Goal: Task Accomplishment & Management: Use online tool/utility

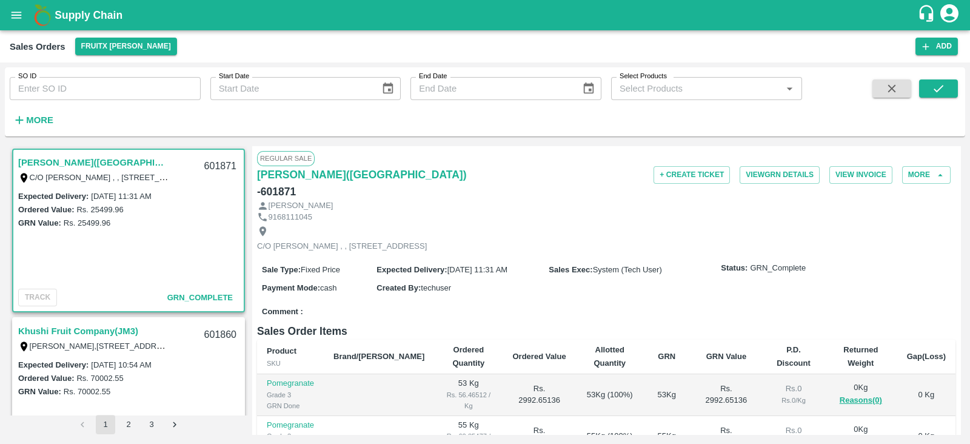
click at [35, 118] on strong "More" at bounding box center [39, 120] width 27 height 10
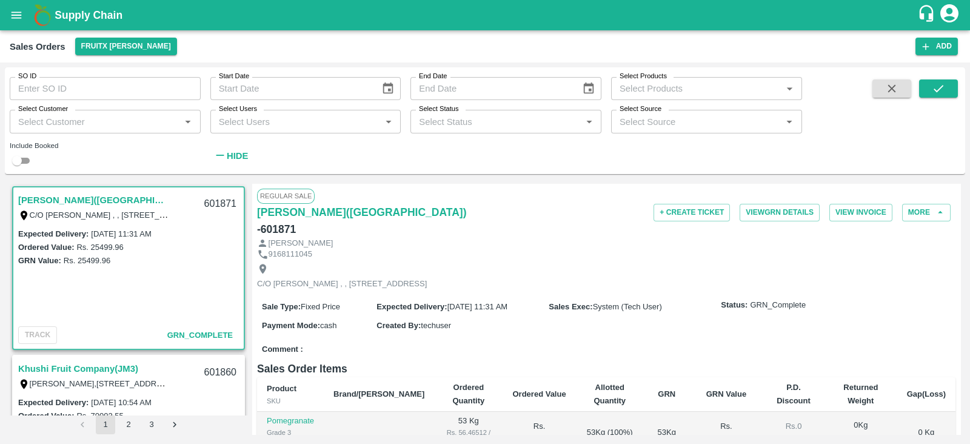
click at [294, 118] on input "Select Users" at bounding box center [296, 121] width 164 height 16
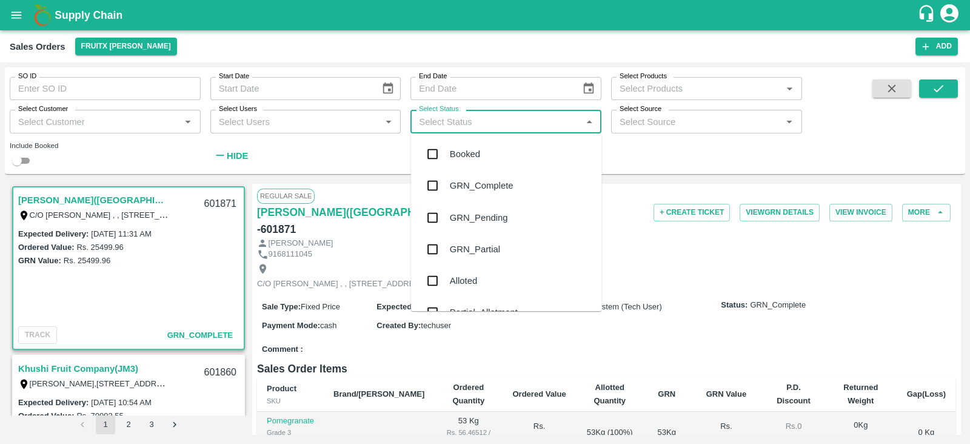
click at [446, 119] on input "Select Status" at bounding box center [496, 121] width 164 height 16
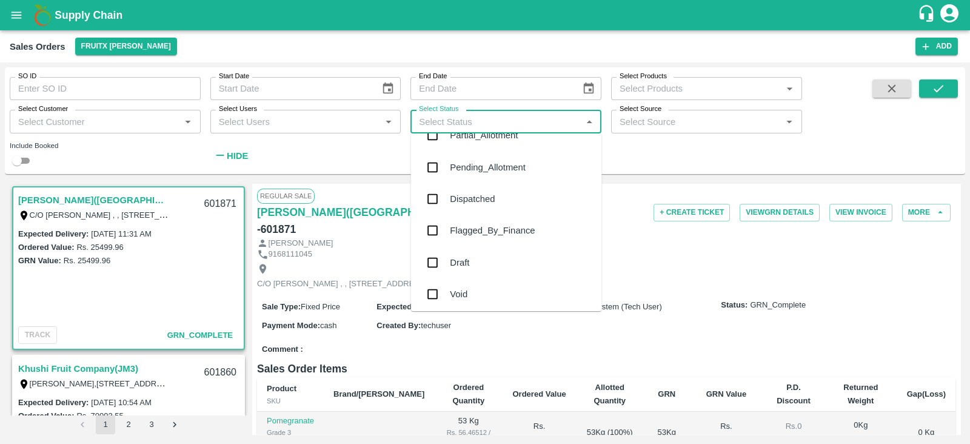
click at [432, 229] on input "checkbox" at bounding box center [433, 230] width 24 height 24
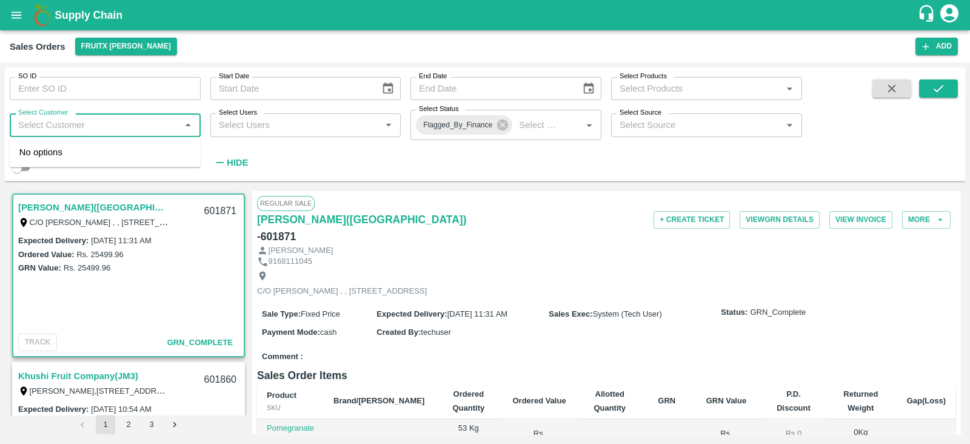
click at [105, 127] on input "Select Customer" at bounding box center [95, 125] width 164 height 16
type input "MAB"
click at [281, 162] on div "SO ID SO ID Start Date Start Date End Date End Date Select Products Select Prod…" at bounding box center [401, 121] width 802 height 108
click at [935, 89] on icon "submit" at bounding box center [938, 88] width 13 height 13
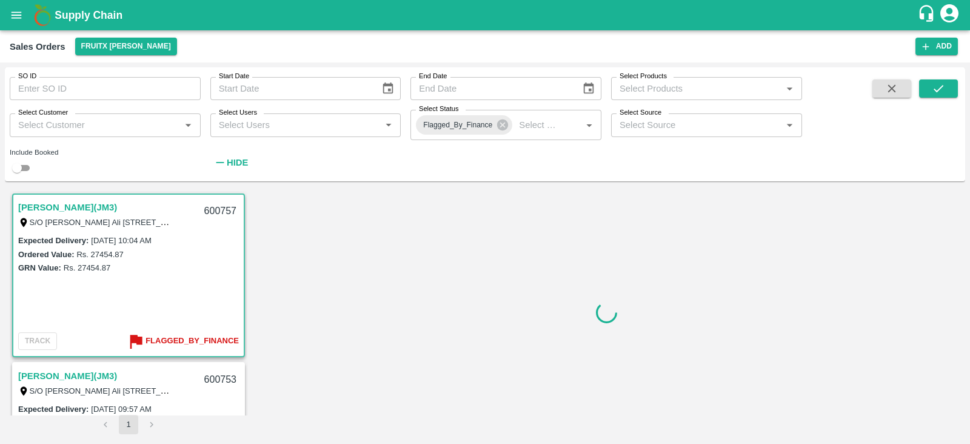
scroll to position [3, 0]
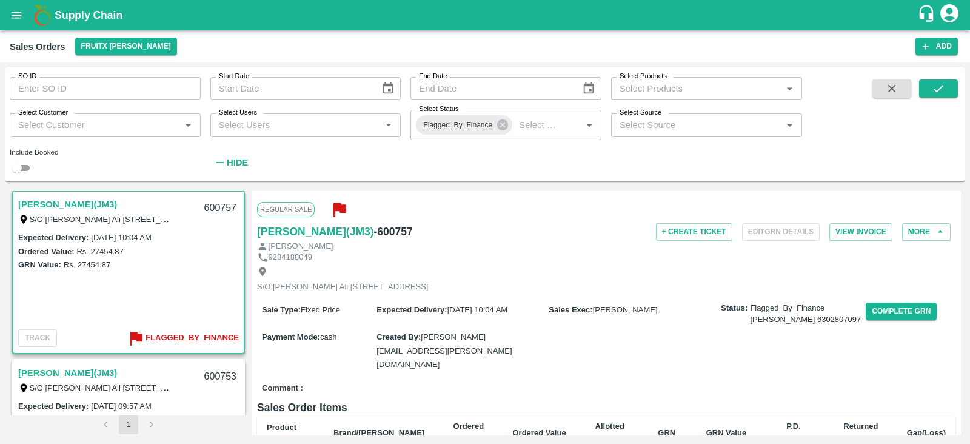
click at [129, 128] on input "Select Customer" at bounding box center [95, 125] width 164 height 16
type input "mehmood"
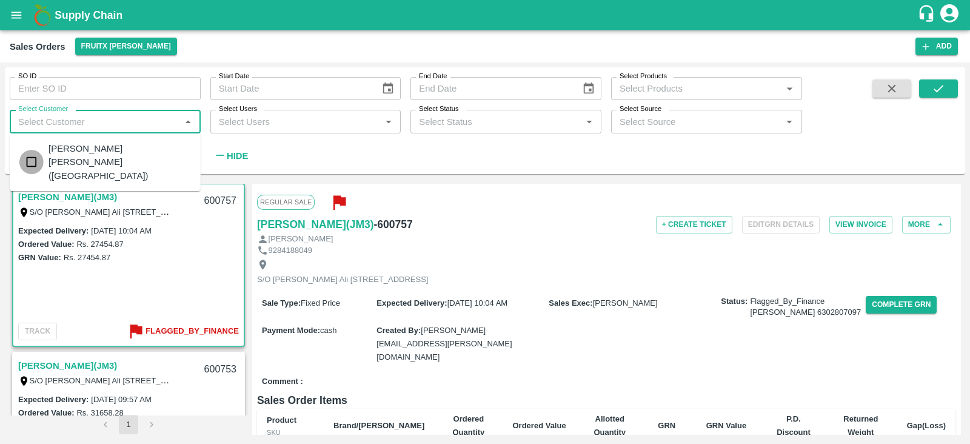
click at [34, 152] on input "checkbox" at bounding box center [31, 162] width 24 height 24
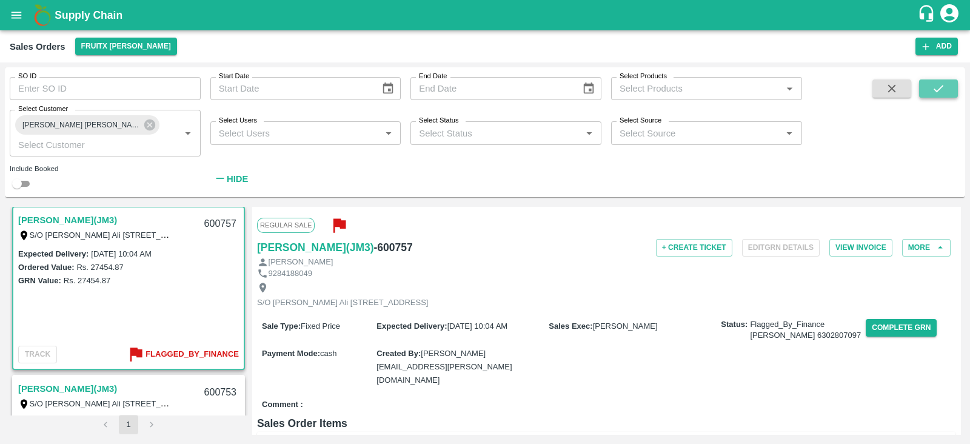
click at [942, 89] on icon "submit" at bounding box center [938, 88] width 13 height 13
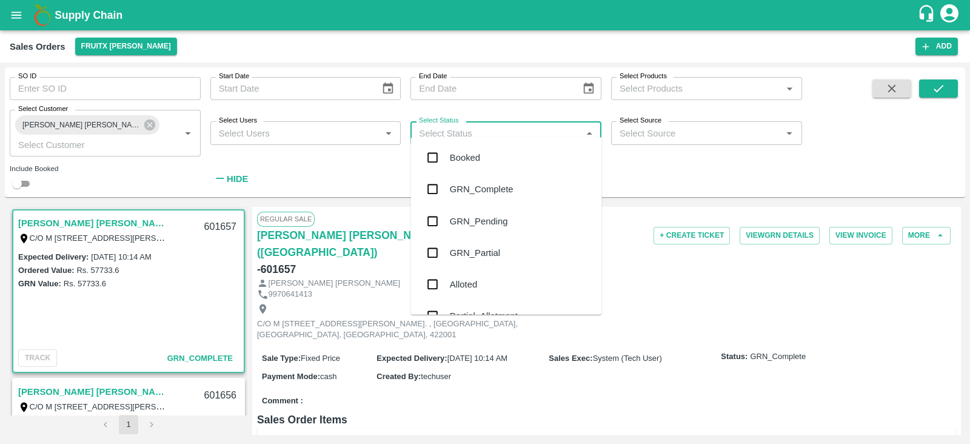
click at [498, 129] on input "Select Status" at bounding box center [496, 133] width 164 height 16
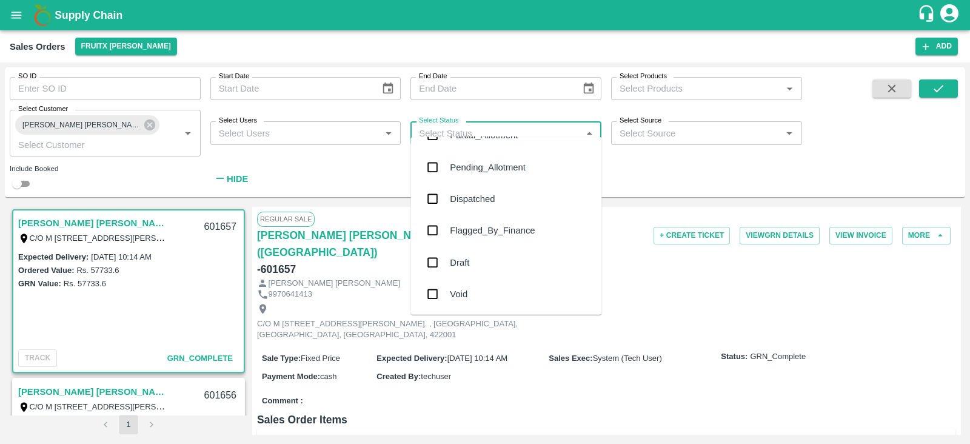
click at [463, 225] on div "Flagged_By_Finance" at bounding box center [492, 230] width 85 height 13
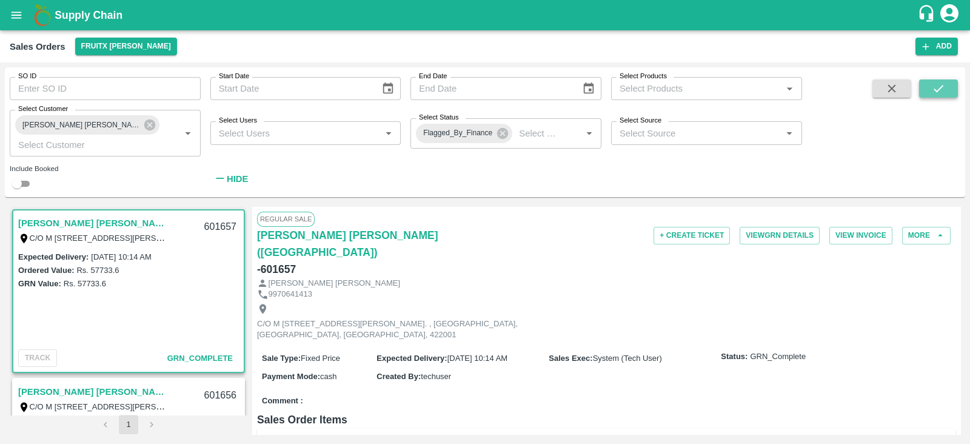
click at [948, 91] on button "submit" at bounding box center [938, 88] width 39 height 18
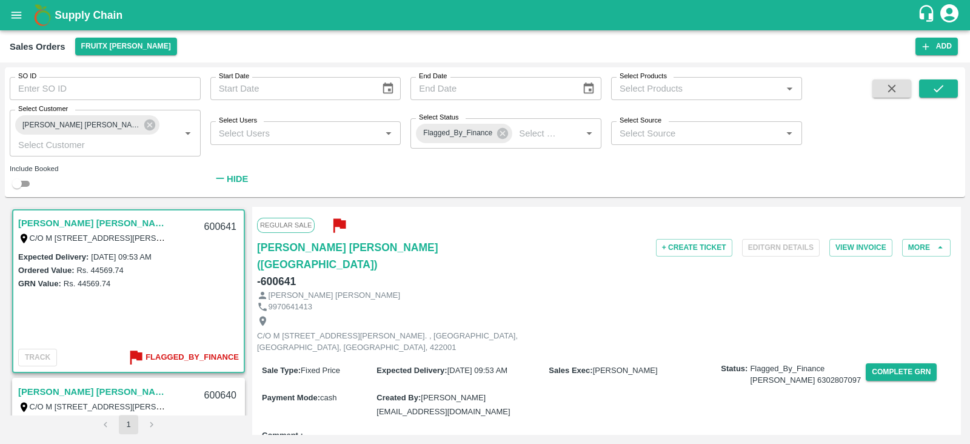
click at [90, 215] on link "[PERSON_NAME] [PERSON_NAME]([GEOGRAPHIC_DATA])" at bounding box center [94, 223] width 152 height 16
click at [896, 363] on button "Complete GRN" at bounding box center [901, 372] width 71 height 18
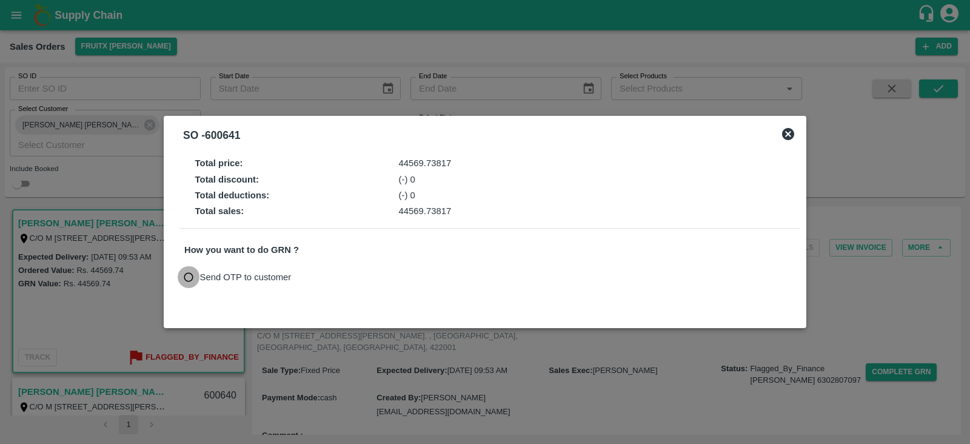
click at [185, 276] on input "Send OTP to customer" at bounding box center [189, 277] width 22 height 22
radio input "true"
click at [325, 277] on button "Send OTP" at bounding box center [326, 277] width 50 height 18
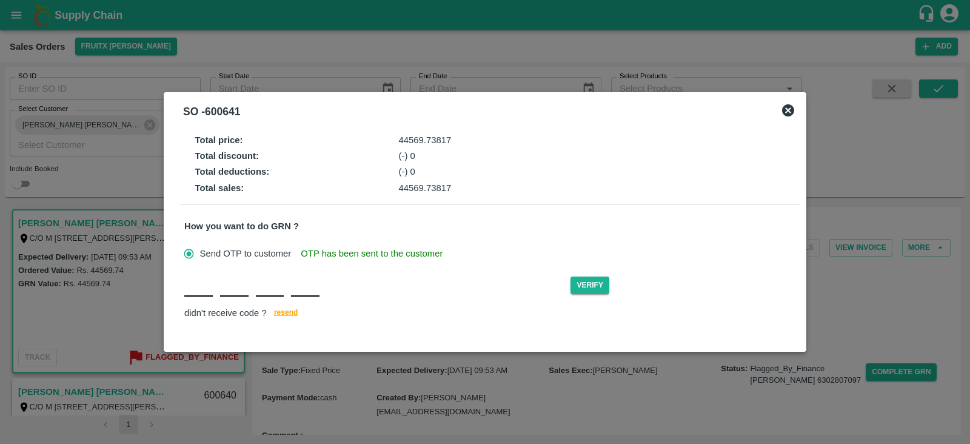
click at [194, 294] on input "text" at bounding box center [198, 286] width 28 height 22
type input "d"
type input "w"
type input "j"
type input "k"
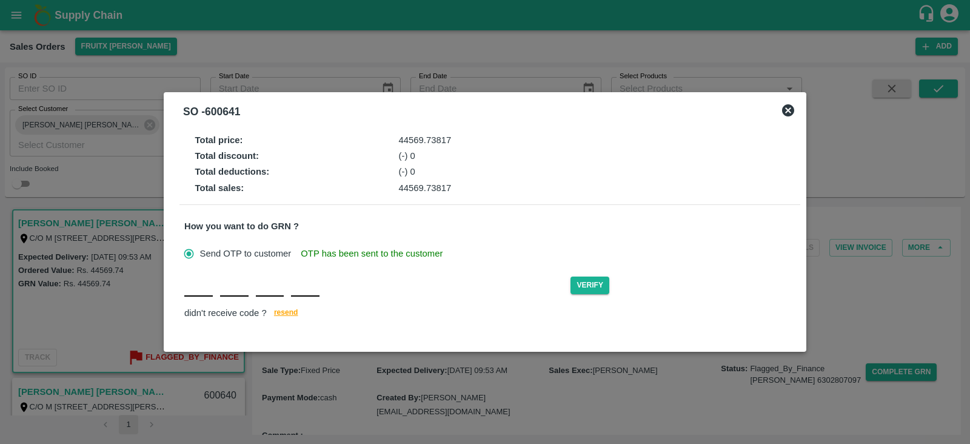
type input "D"
type input "W"
type input "J"
type input "K"
click at [591, 284] on button "Verify" at bounding box center [589, 285] width 39 height 18
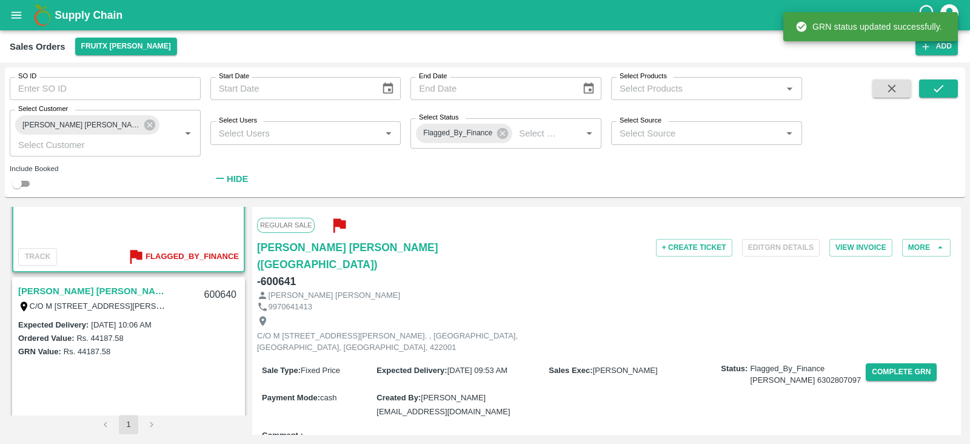
scroll to position [113, 0]
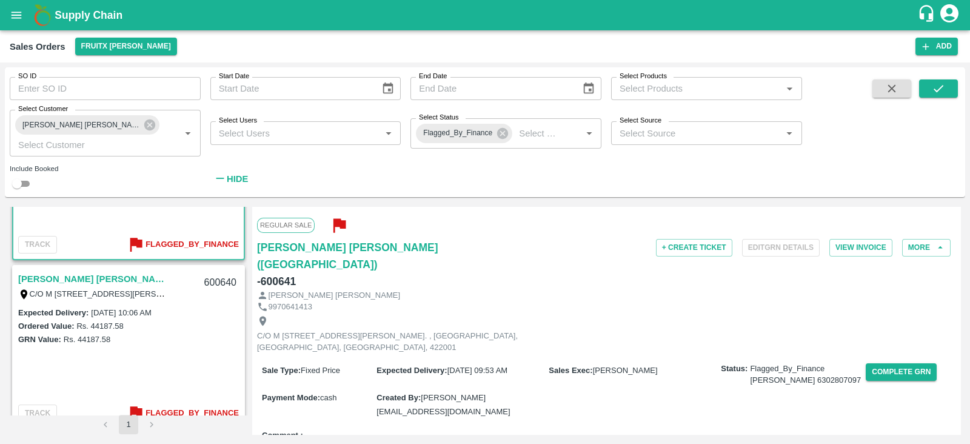
click at [88, 271] on link "[PERSON_NAME] [PERSON_NAME]([GEOGRAPHIC_DATA])" at bounding box center [94, 279] width 152 height 16
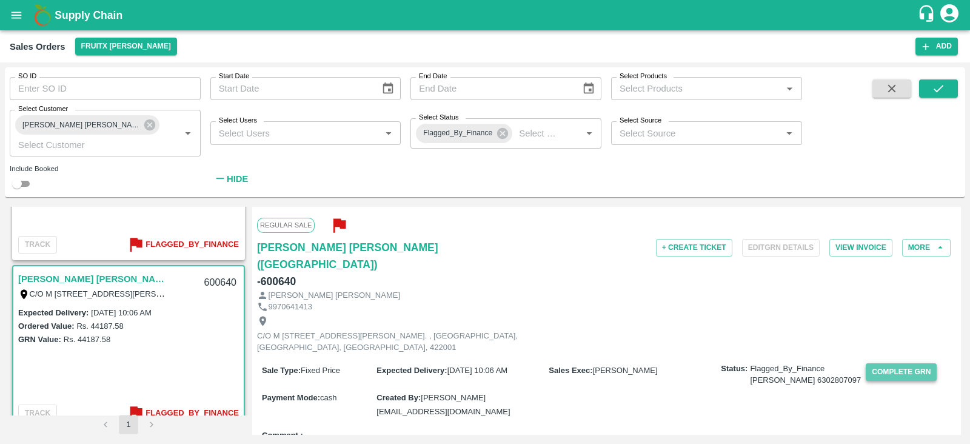
click at [875, 363] on button "Complete GRN" at bounding box center [901, 372] width 71 height 18
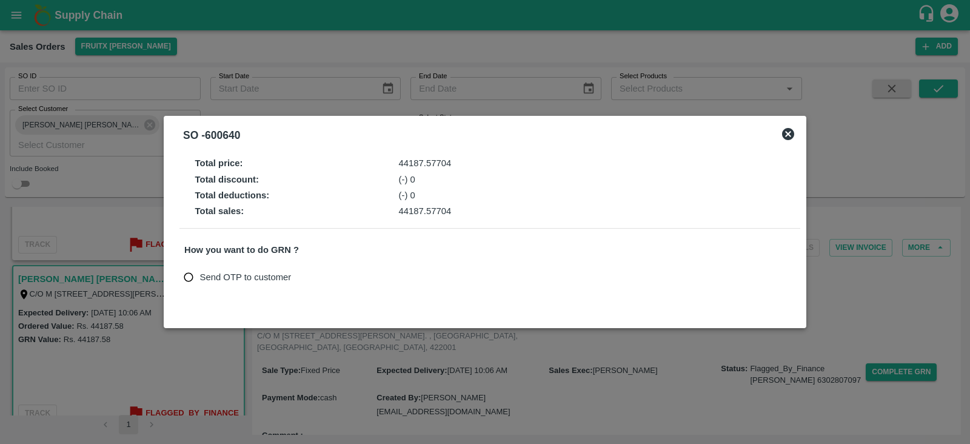
click at [236, 280] on span "Send OTP to customer" at bounding box center [246, 276] width 92 height 13
click at [200, 280] on input "Send OTP to customer" at bounding box center [189, 277] width 22 height 22
radio input "true"
click at [337, 277] on button "Send OTP" at bounding box center [326, 277] width 50 height 18
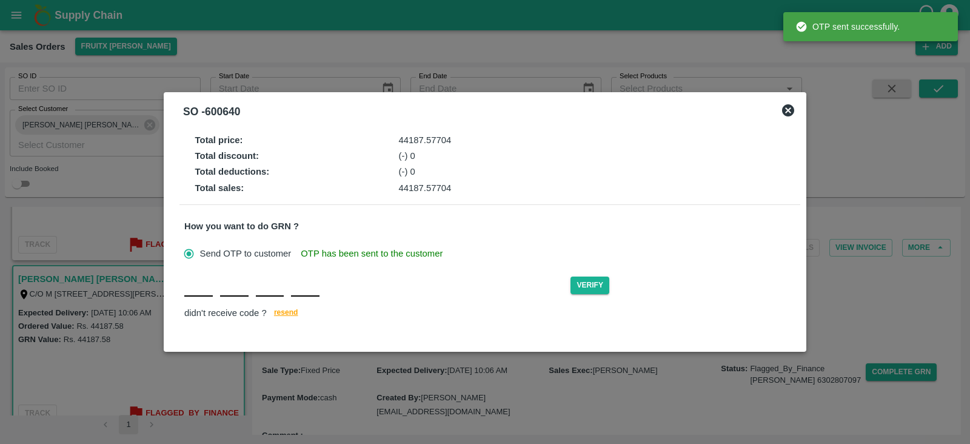
click at [200, 297] on div "Verify didn't receive code ? [GEOGRAPHIC_DATA]" at bounding box center [489, 298] width 611 height 47
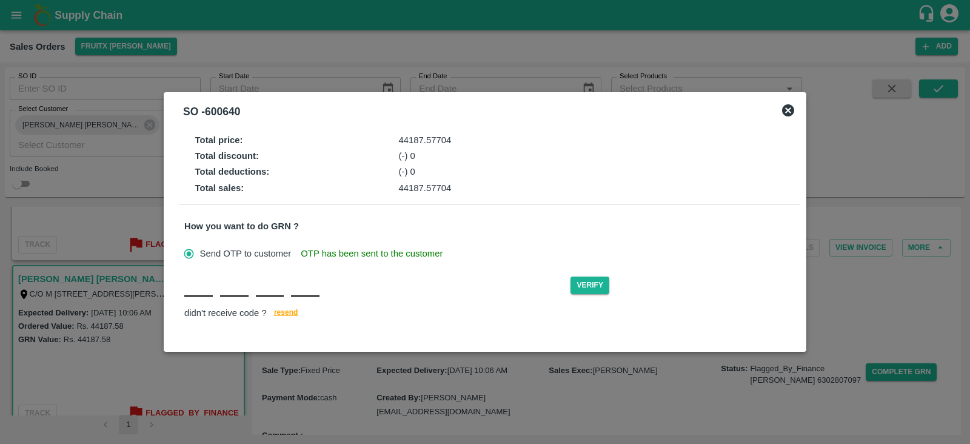
type input "X"
type input "G"
type input "Z"
type input "C"
click at [591, 279] on button "Verify" at bounding box center [589, 285] width 39 height 18
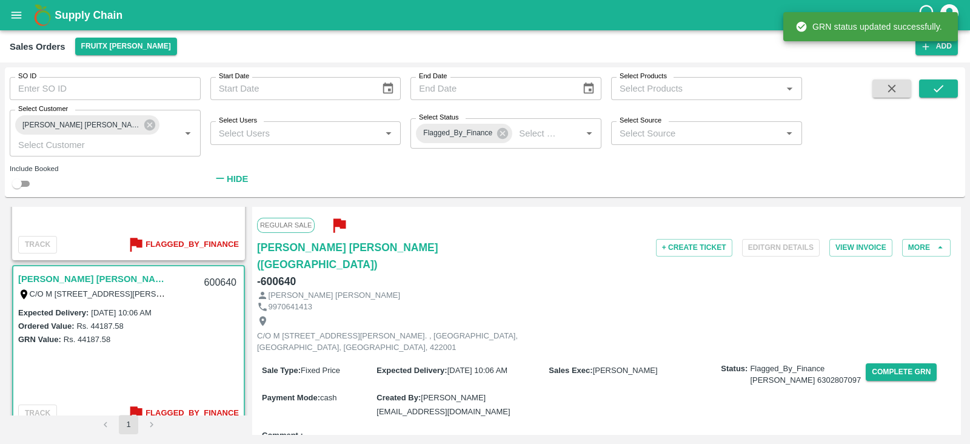
click at [633, 150] on div "SO ID SO ID Start Date Start Date End Date End Date Select Products Select Prod…" at bounding box center [401, 129] width 802 height 124
